Goal: Transaction & Acquisition: Purchase product/service

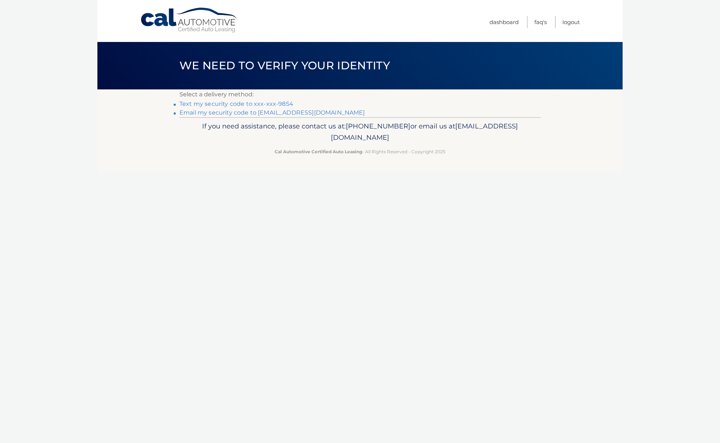
click at [228, 104] on link "Text my security code to xxx-xxx-9854" at bounding box center [236, 103] width 114 height 7
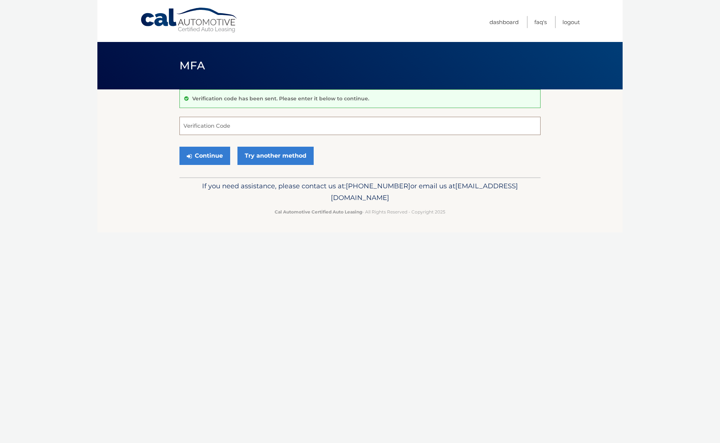
click at [222, 127] on input "Verification Code" at bounding box center [359, 126] width 361 height 18
click at [210, 123] on input "Verification Code" at bounding box center [359, 126] width 361 height 18
type input "769388"
click at [188, 156] on icon "submit" at bounding box center [189, 156] width 5 height 6
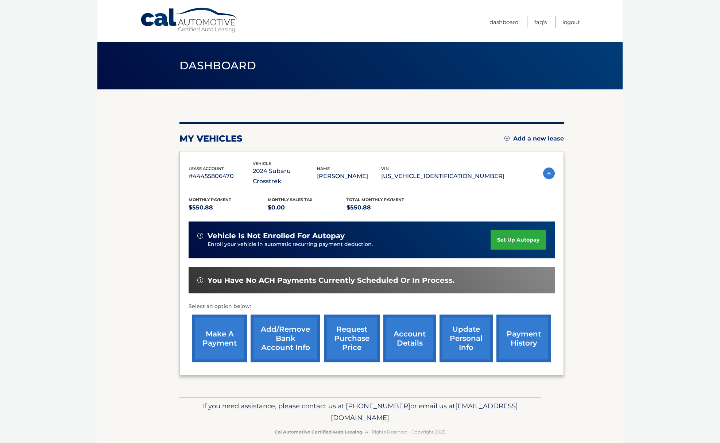
click at [221, 319] on link "make a payment" at bounding box center [219, 338] width 55 height 48
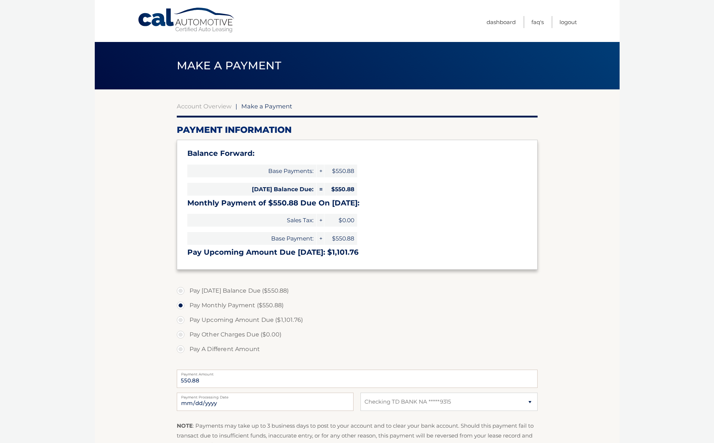
select select "ODM4YzQ0NzgtMTQyMC00Yjg3LTlhNTQtOGJmNzNjN2NlNmYz"
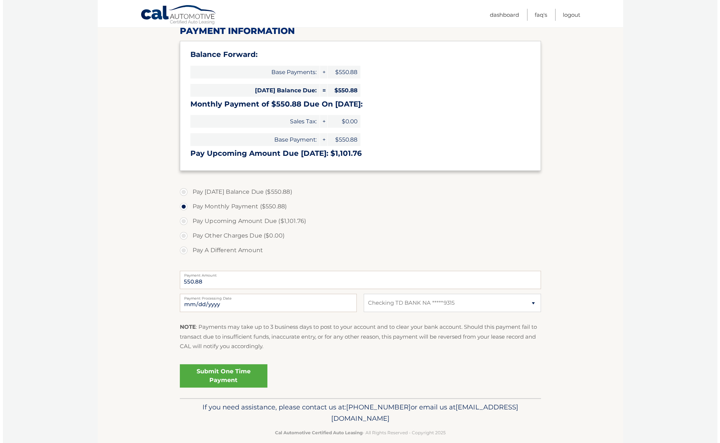
scroll to position [109, 0]
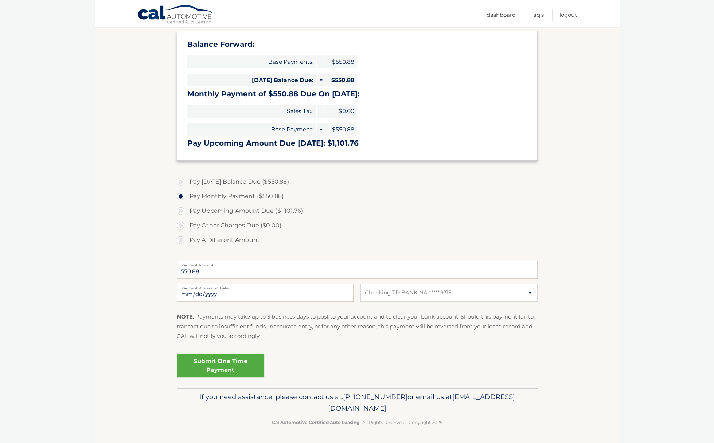
click at [234, 364] on link "Submit One Time Payment" at bounding box center [221, 365] width 88 height 23
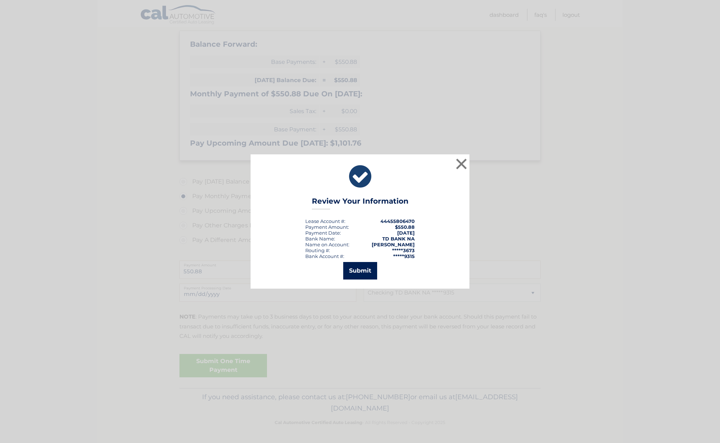
click at [364, 274] on button "Submit" at bounding box center [360, 271] width 34 height 18
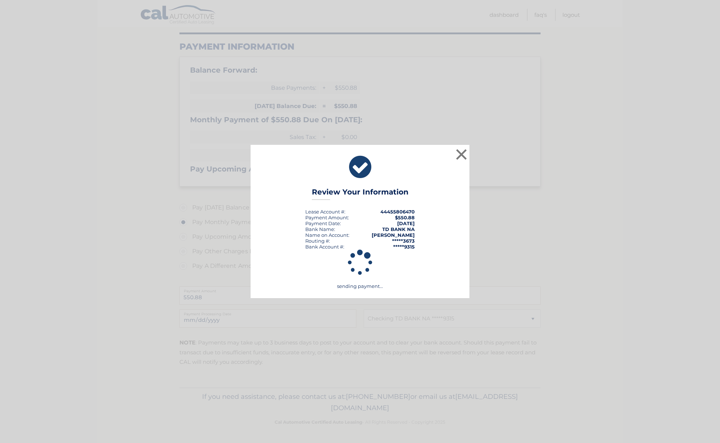
scroll to position [83, 0]
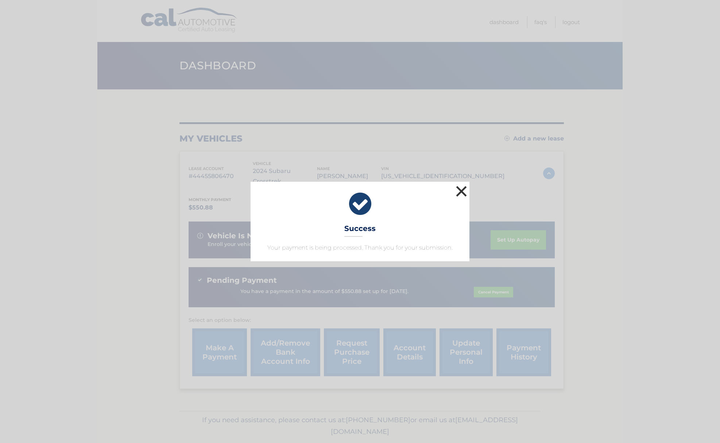
click at [463, 188] on button "×" at bounding box center [461, 191] width 15 height 15
